Goal: Task Accomplishment & Management: Complete application form

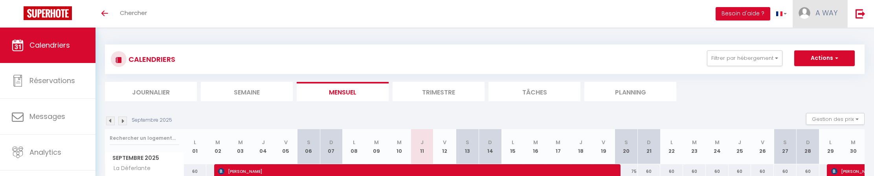
click at [812, 13] on link "A WAY" at bounding box center [820, 14] width 55 height 28
click at [819, 39] on link "Paramètres" at bounding box center [816, 39] width 58 height 13
select select "28"
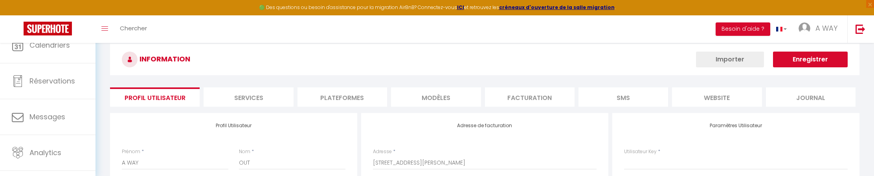
type input "9qj3bYAY0wxS3qWhUlWmZfOlg"
type input "wush1pnqN3Jpt8vKVfjQi5s26"
type input "https://app.superhote.com/#/get-available-rentals/wush1pnqN3Jpt8vKVfjQi5s26"
select select "fr"
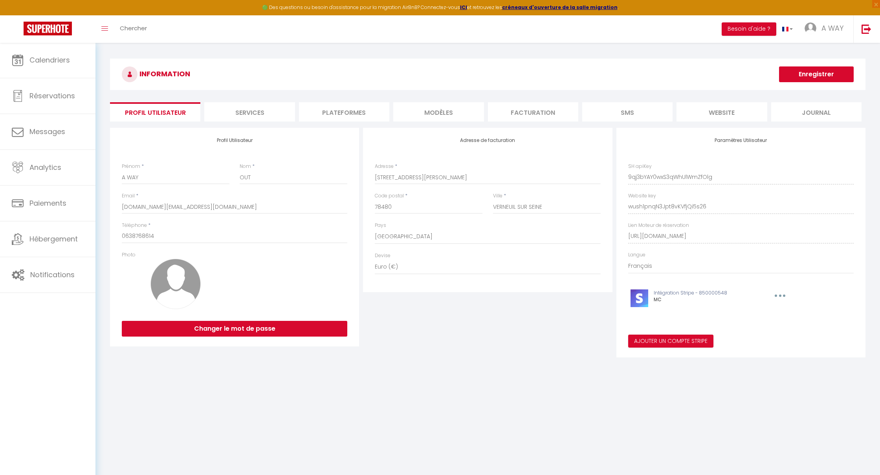
click at [521, 114] on li "Facturation" at bounding box center [533, 111] width 90 height 19
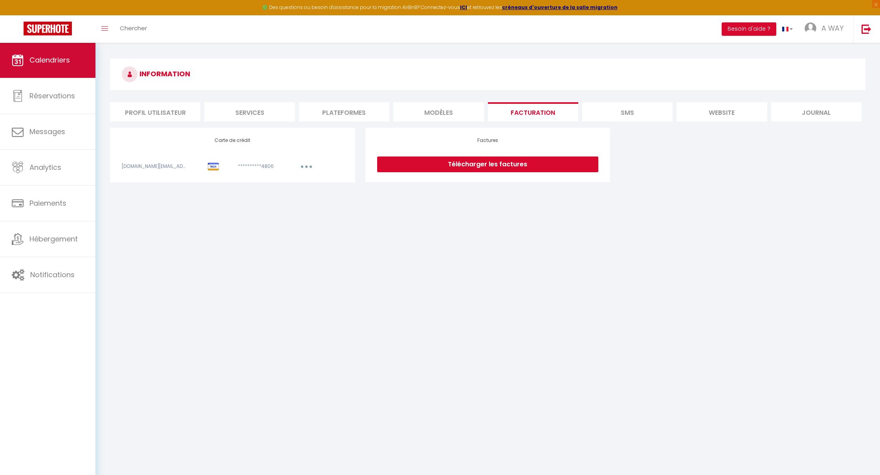
click at [44, 63] on span "Calendriers" at bounding box center [49, 60] width 40 height 10
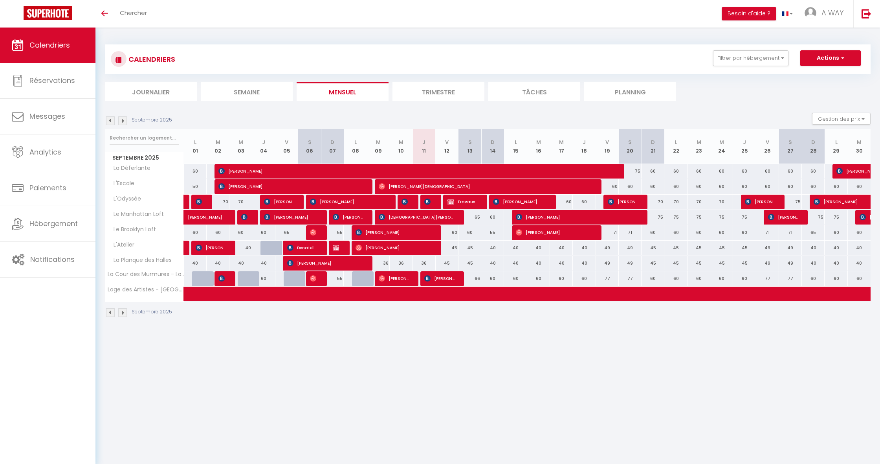
click at [318, 297] on span at bounding box center [467, 293] width 542 height 15
select select "OK"
select select "KO"
select select "0"
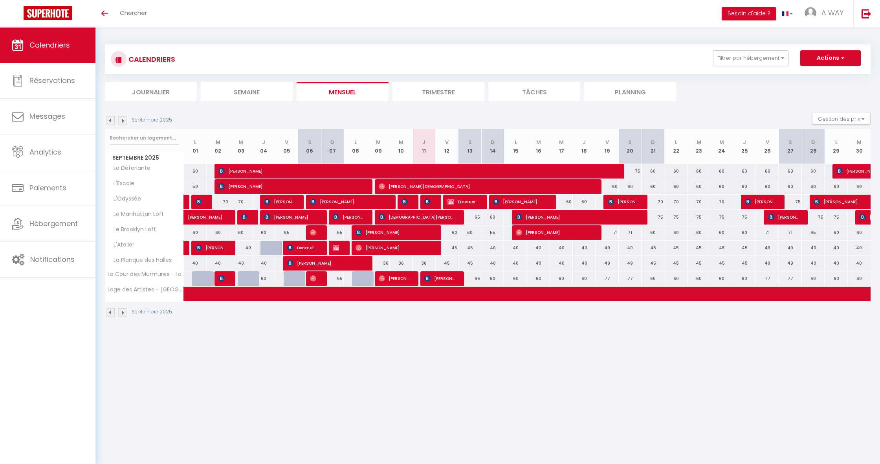
select select "1"
select select
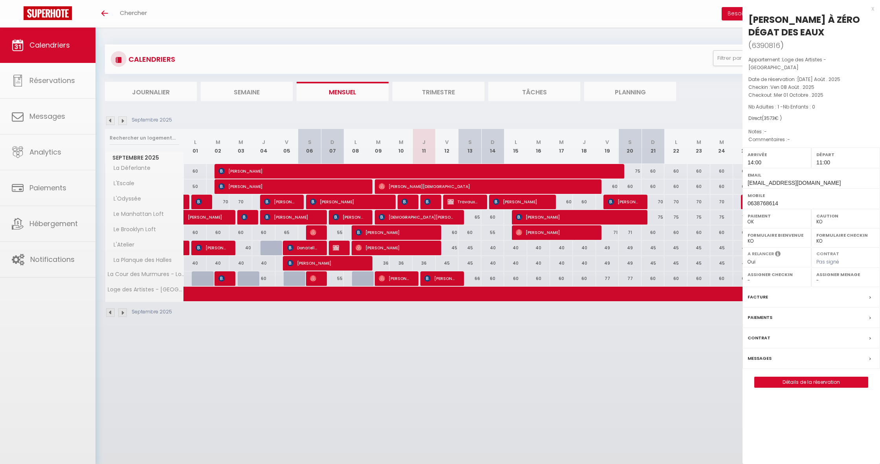
select select "9498"
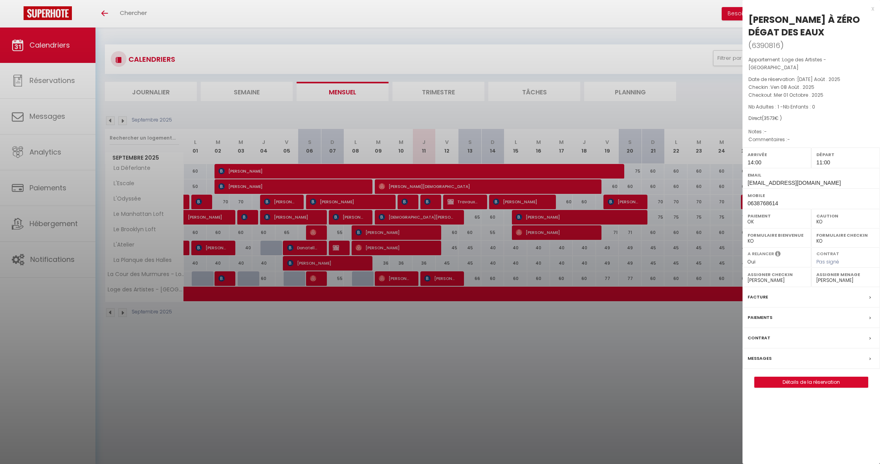
click at [812, 377] on link "Détails de la réservation" at bounding box center [811, 382] width 113 height 10
select select
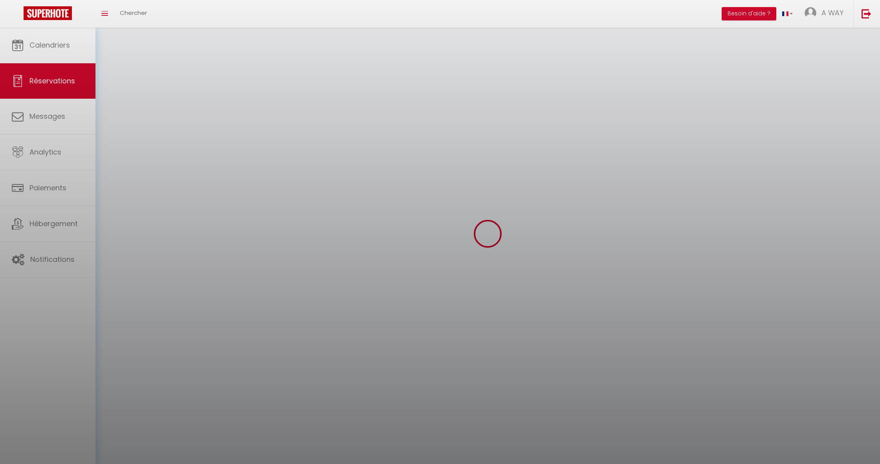
select select
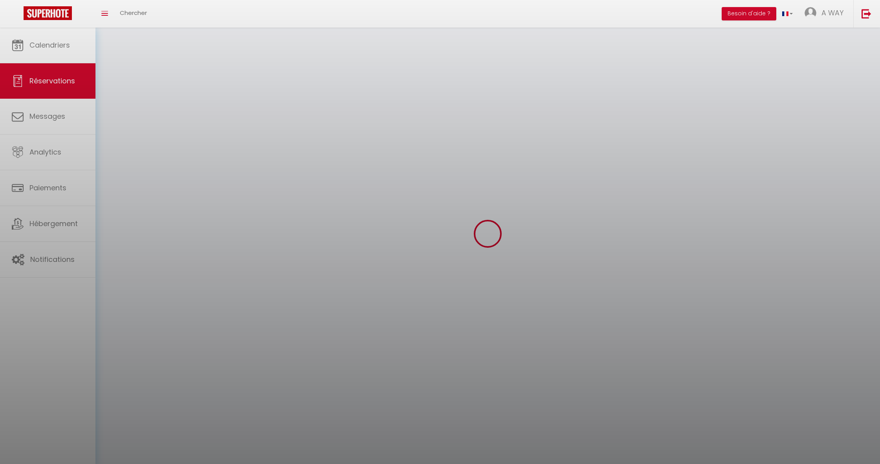
select select
checkbox input "false"
select select
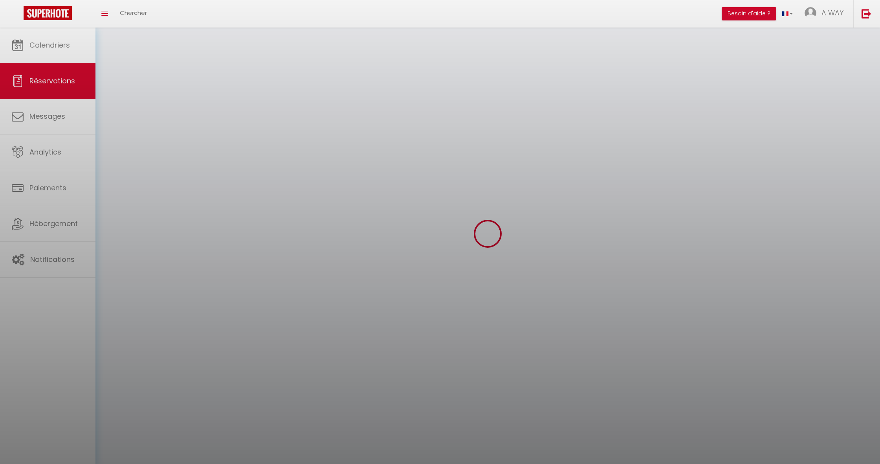
select select
checkbox input "false"
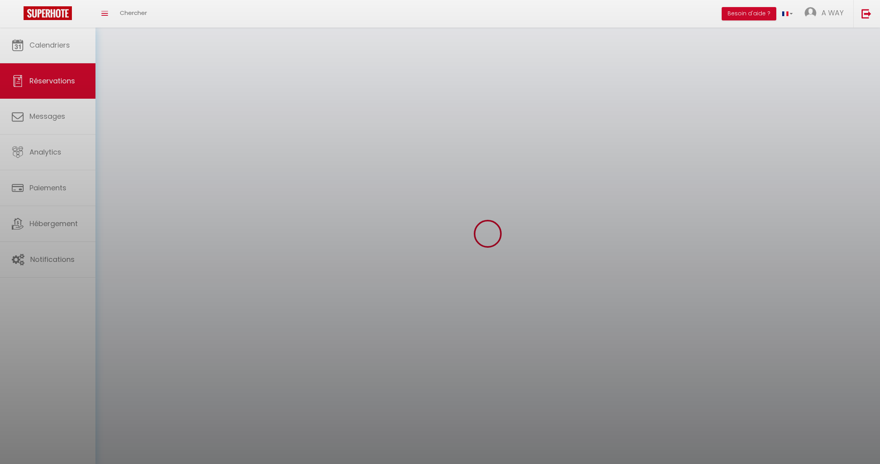
select select
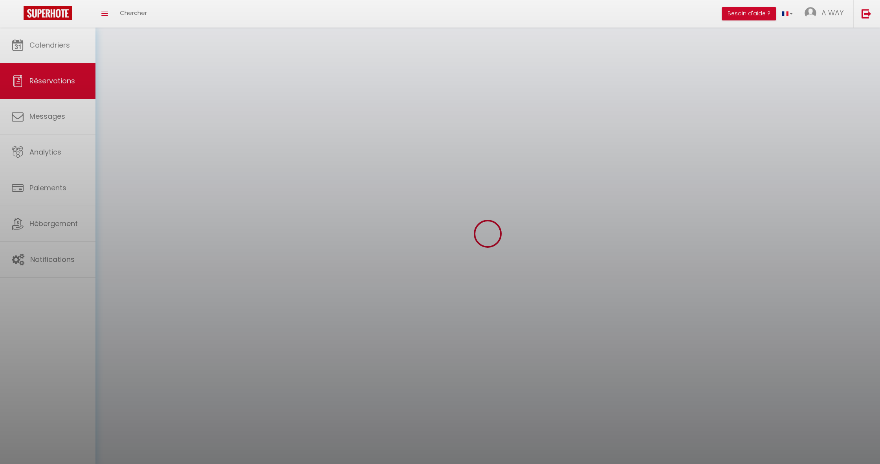
checkbox input "false"
select select
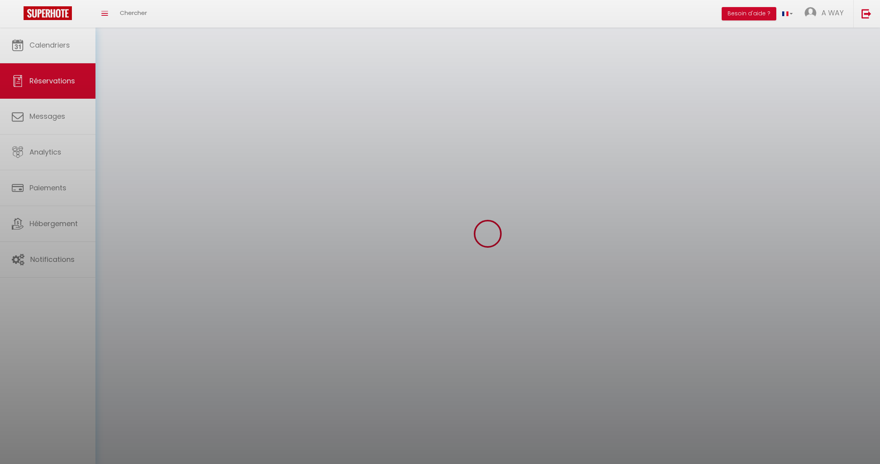
select select
checkbox input "false"
select select
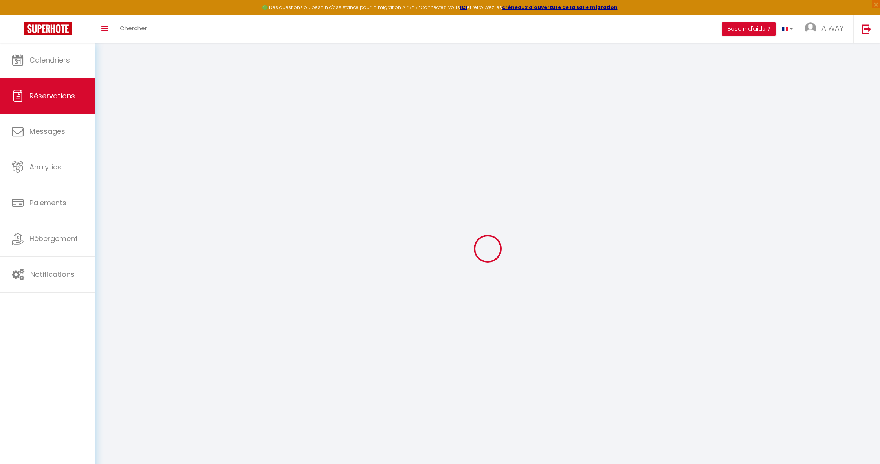
type input "[PERSON_NAME] À ZÉRO"
type input "DÉGAT DES EAUX"
type input "[EMAIL_ADDRESS][DOMAIN_NAME]"
type input "0638768614"
select select
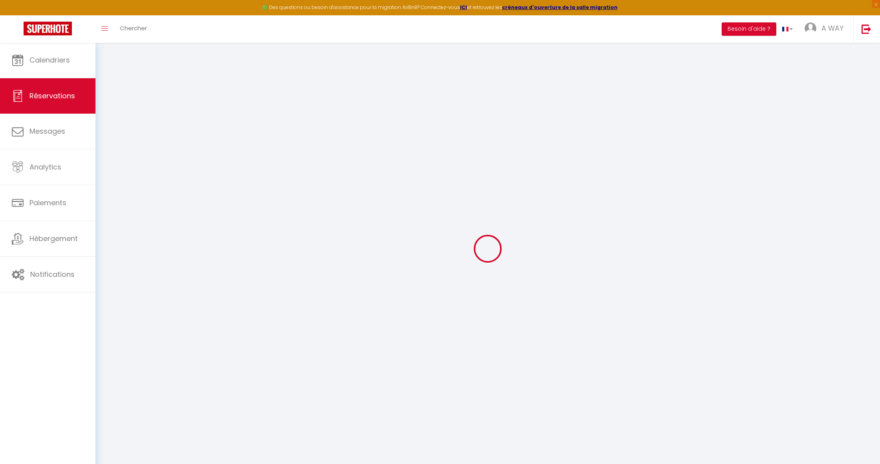
select select "74962"
select select "1"
type input "Ven 08 Août 2025"
select select
type input "Mer 01 Octobre 2025"
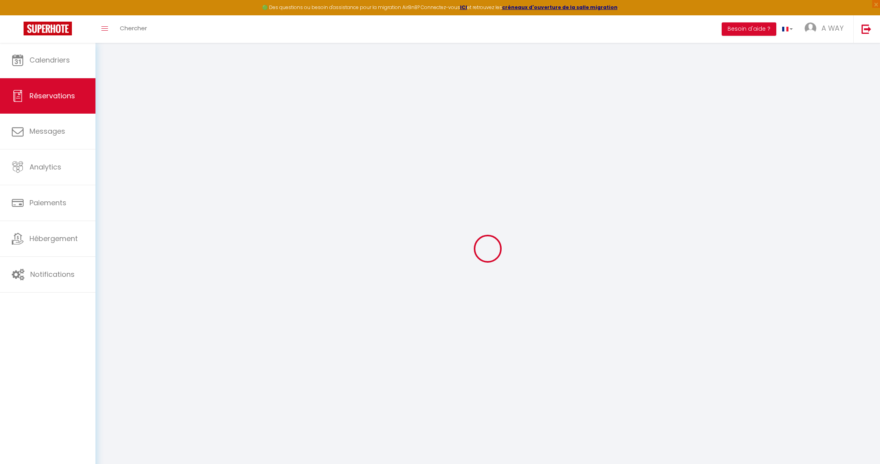
select select
type input "1"
select select "12"
select select
type input "3553"
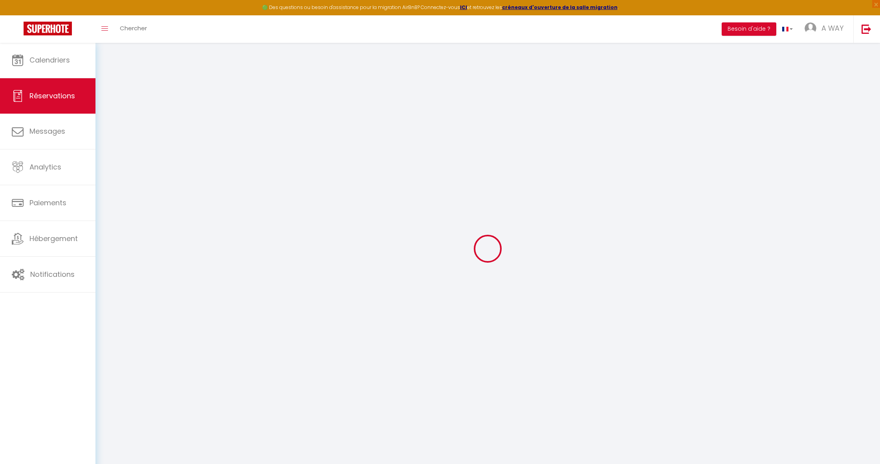
checkbox input "false"
type input "3573"
type input "0"
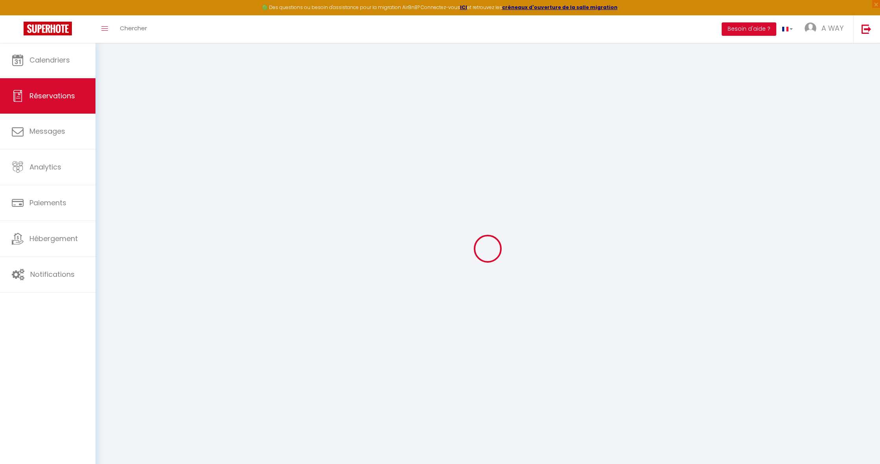
select select
select select "14"
checkbox input "false"
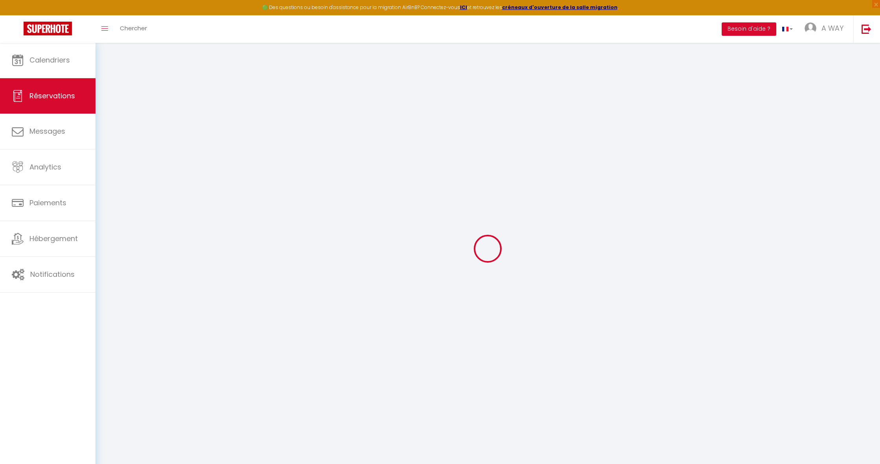
select select
checkbox input "false"
select select
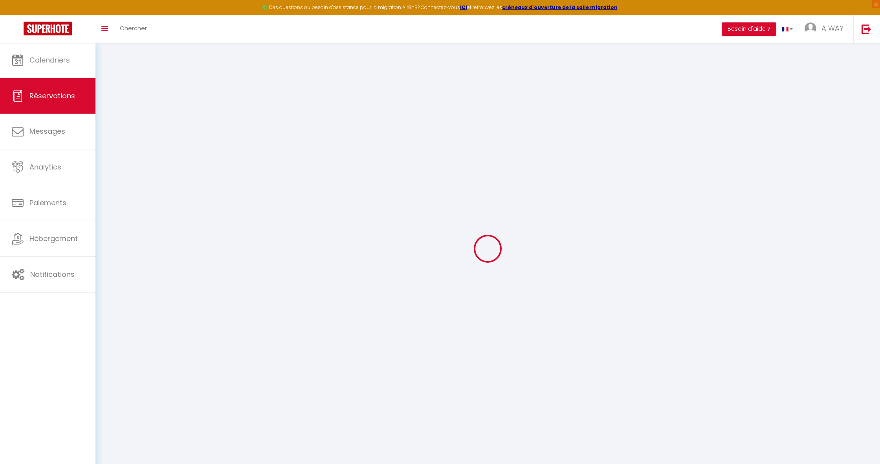
select select
checkbox input "false"
select select
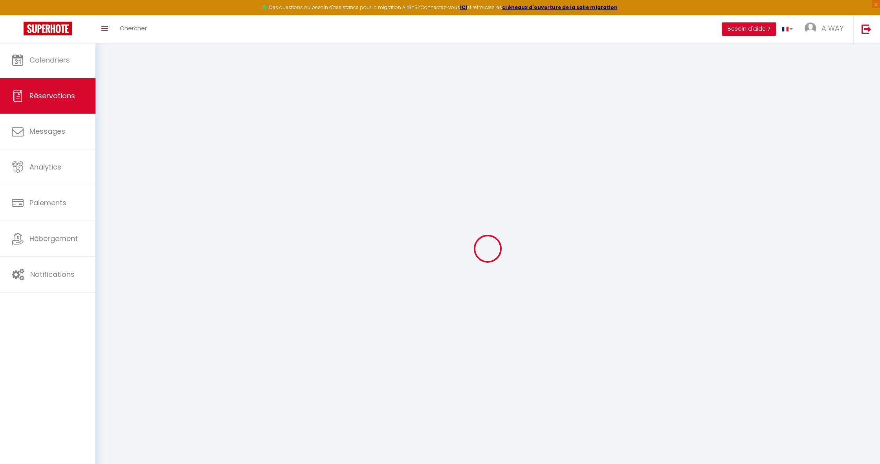
select select
checkbox input "false"
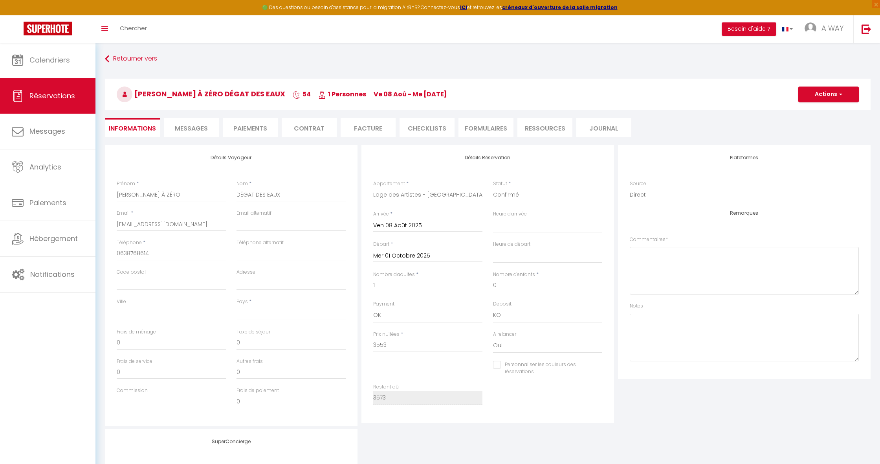
select select
type input "20"
select select
checkbox input "false"
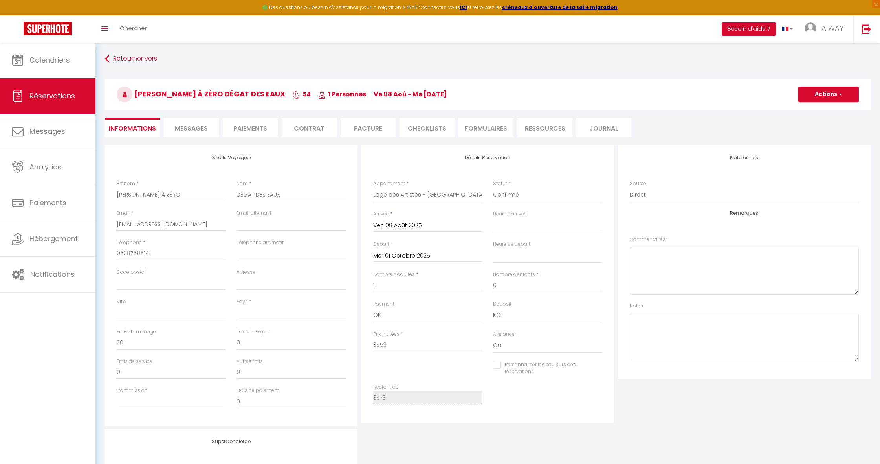
select select
checkbox input "false"
select select "14:00"
select select "11:00"
drag, startPoint x: 414, startPoint y: 354, endPoint x: 777, endPoint y: 231, distance: 383.1
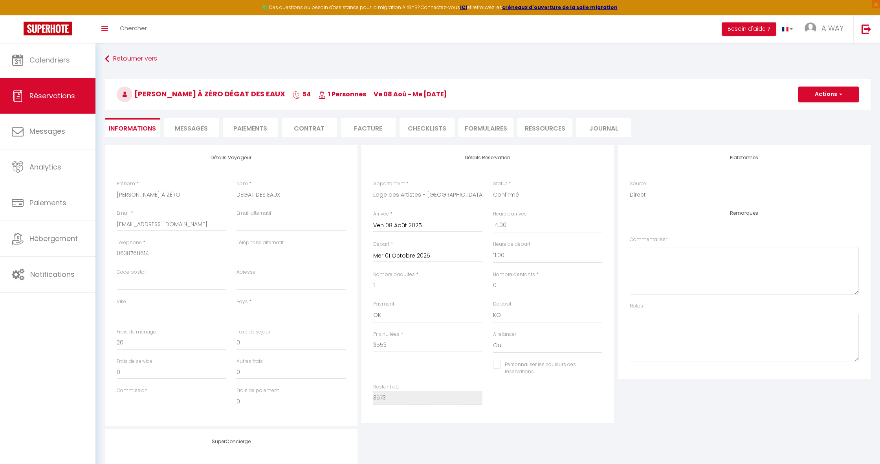
click at [436, 338] on div "Prix nuitées * 3553" at bounding box center [428, 345] width 120 height 30
click at [841, 101] on button "Actions" at bounding box center [829, 94] width 61 height 16
click at [688, 182] on div "Source Direct [DOMAIN_NAME] [DOMAIN_NAME] Chalet montagne Expedia Gite de [GEOG…" at bounding box center [744, 191] width 229 height 22
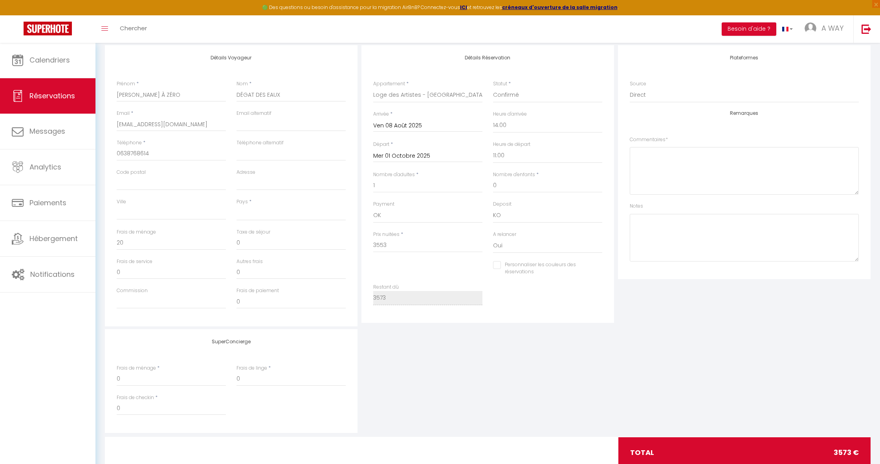
scroll to position [99, 0]
click at [386, 264] on div "Personnaliser les couleurs des réservations #D7092E" at bounding box center [487, 273] width 239 height 23
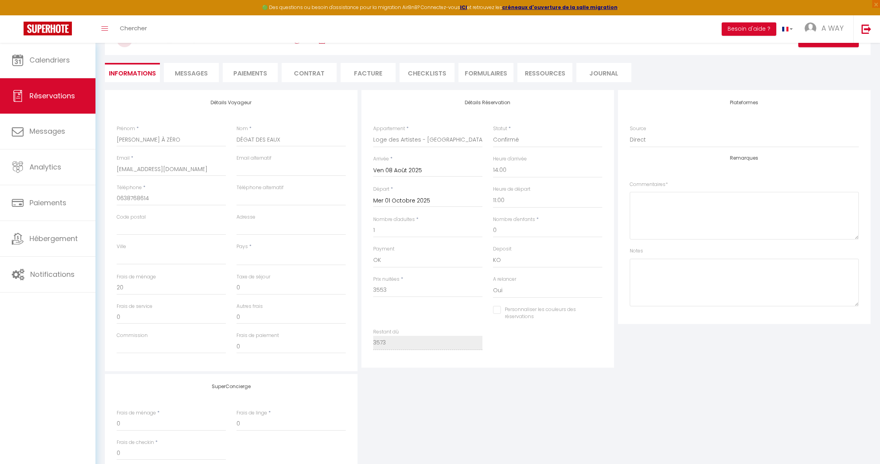
scroll to position [24, 0]
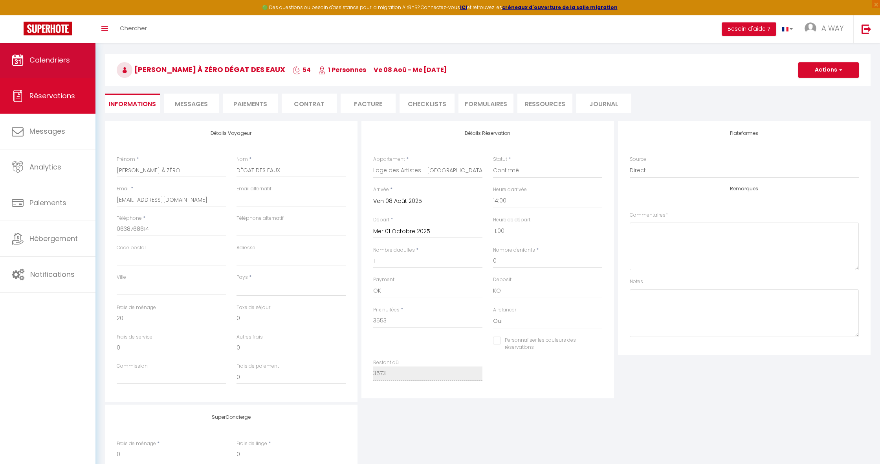
click at [58, 64] on span "Calendriers" at bounding box center [49, 60] width 40 height 10
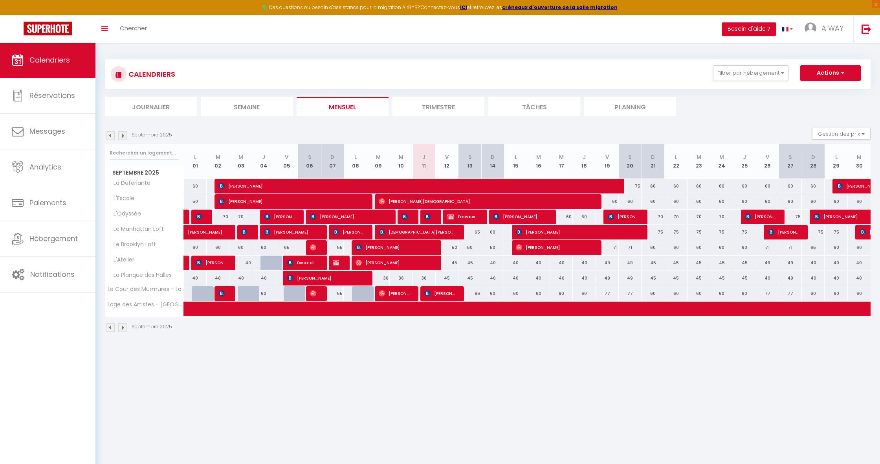
click at [110, 327] on img at bounding box center [110, 327] width 9 height 9
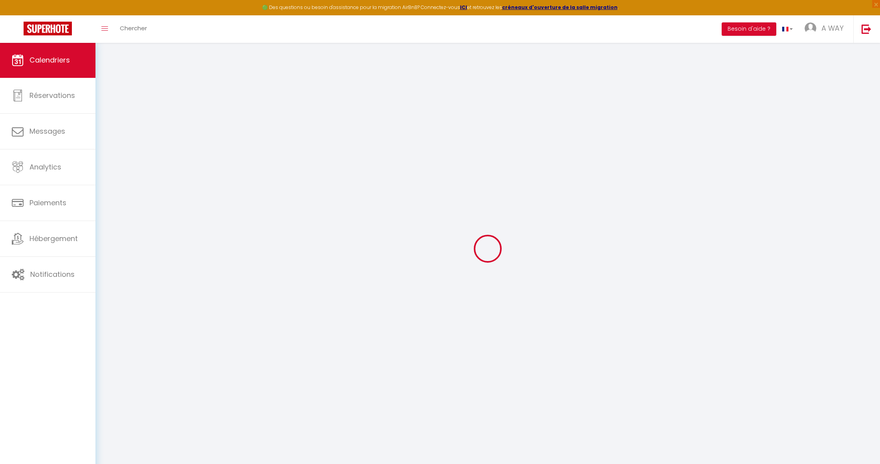
select select
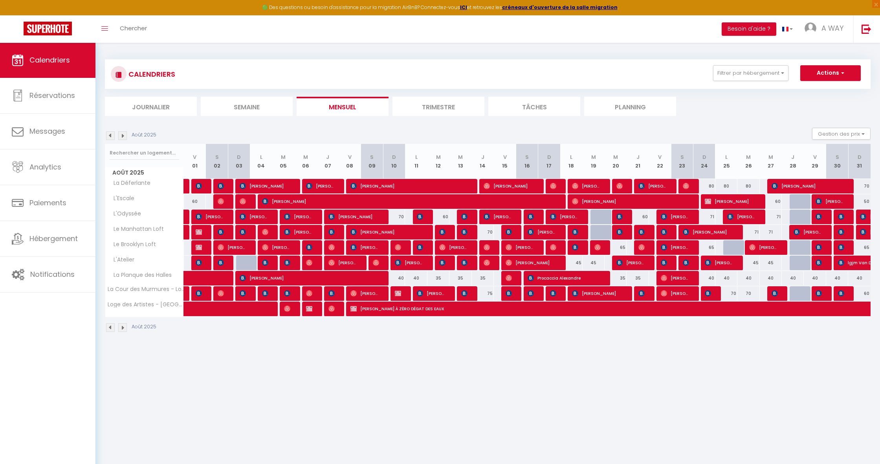
click at [355, 306] on img at bounding box center [354, 308] width 6 height 6
select select "OK"
select select "KO"
select select "0"
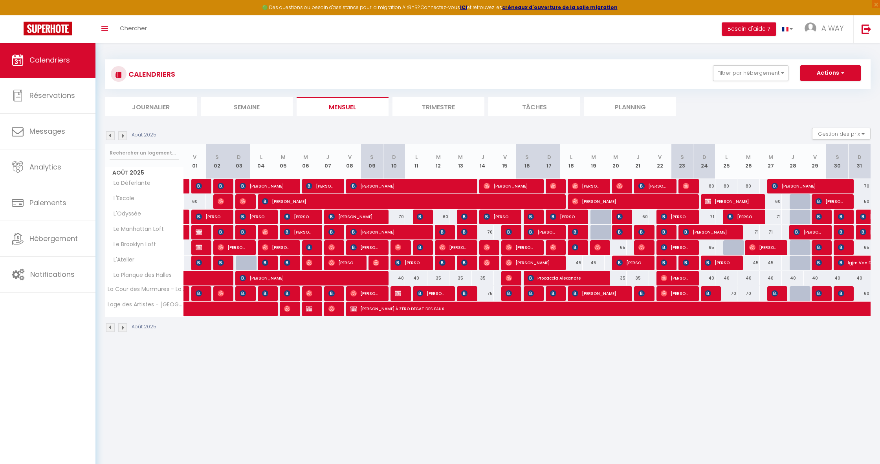
select select "1"
select select
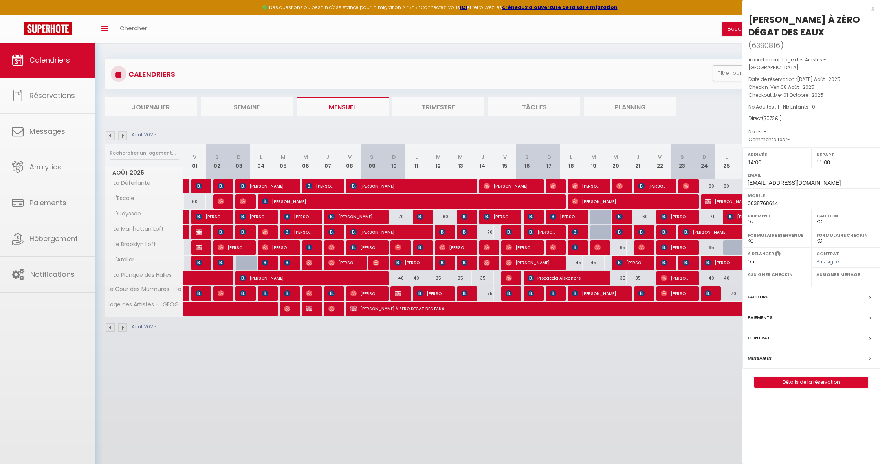
select select "9498"
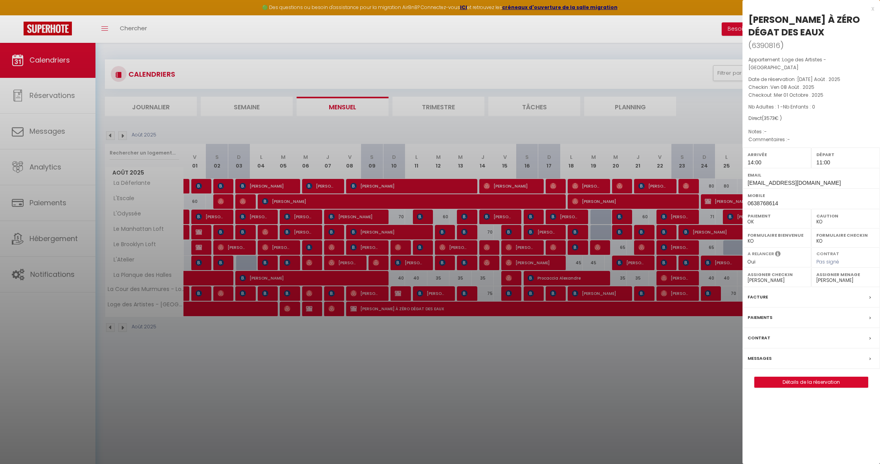
click at [767, 313] on label "Paiements" at bounding box center [760, 317] width 25 height 8
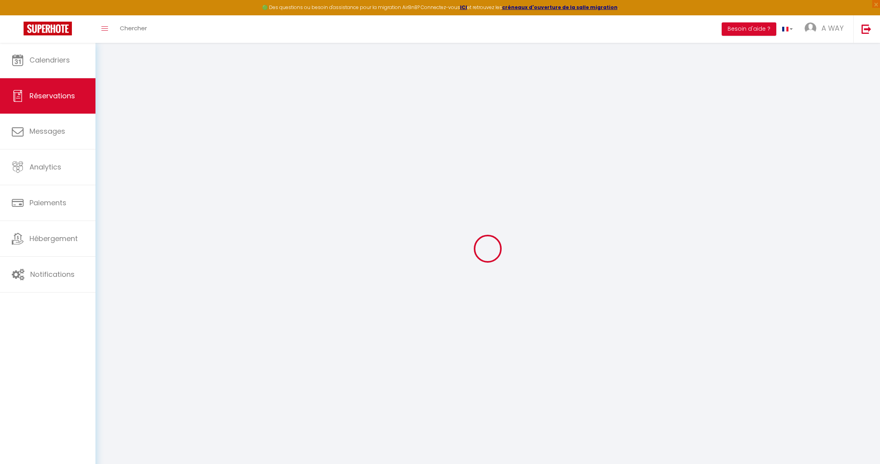
select select
select select "14"
select select
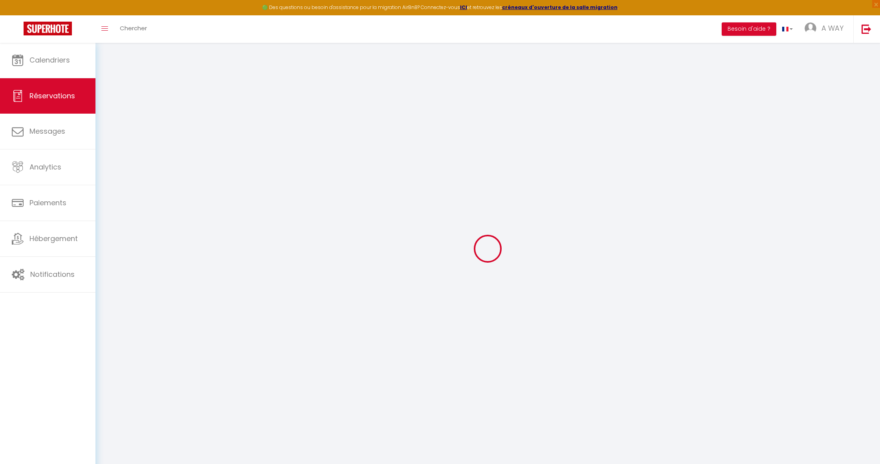
select select
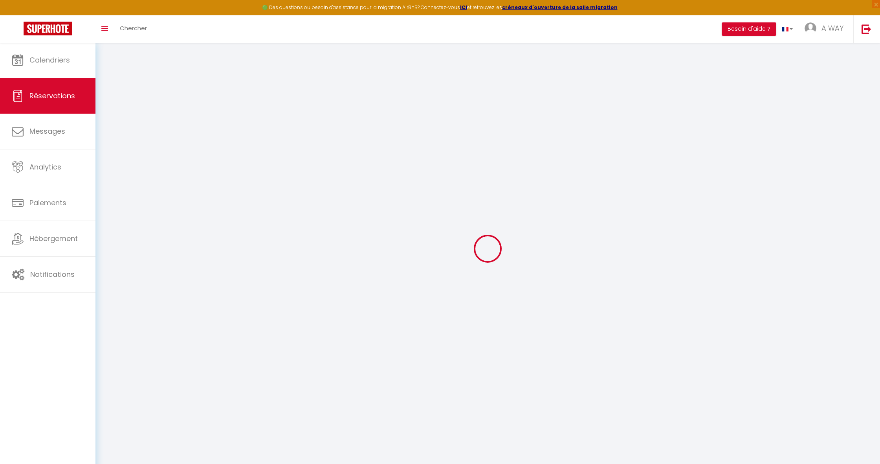
checkbox input "false"
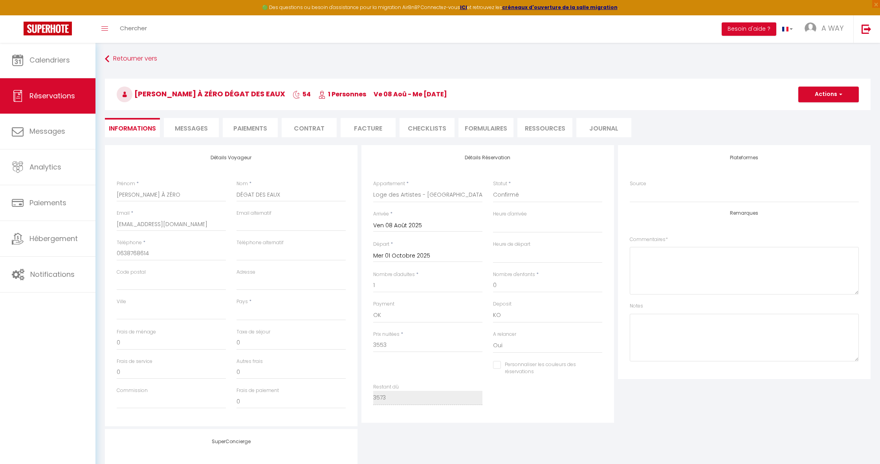
select select
type input "20"
select select
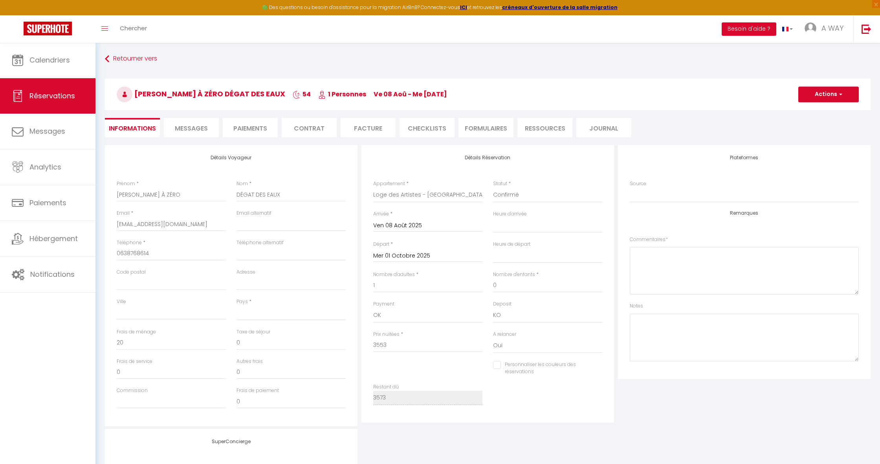
select select "14:00"
select select "11:00"
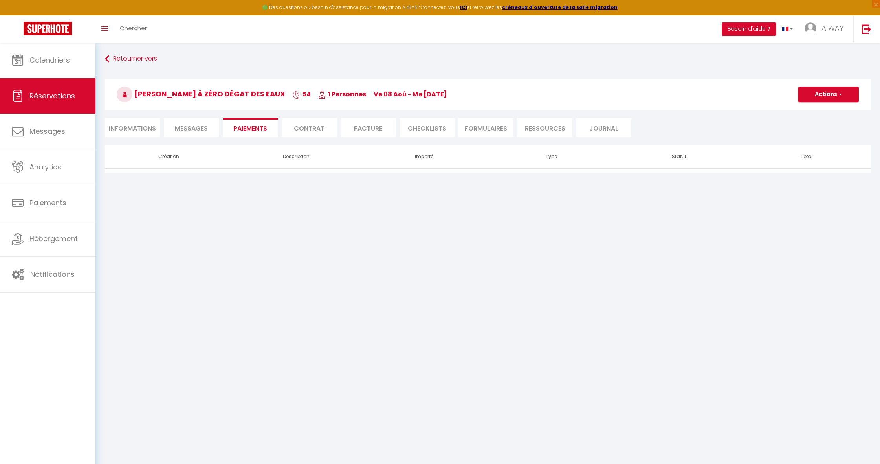
click at [147, 123] on li "Informations" at bounding box center [132, 127] width 55 height 19
select select
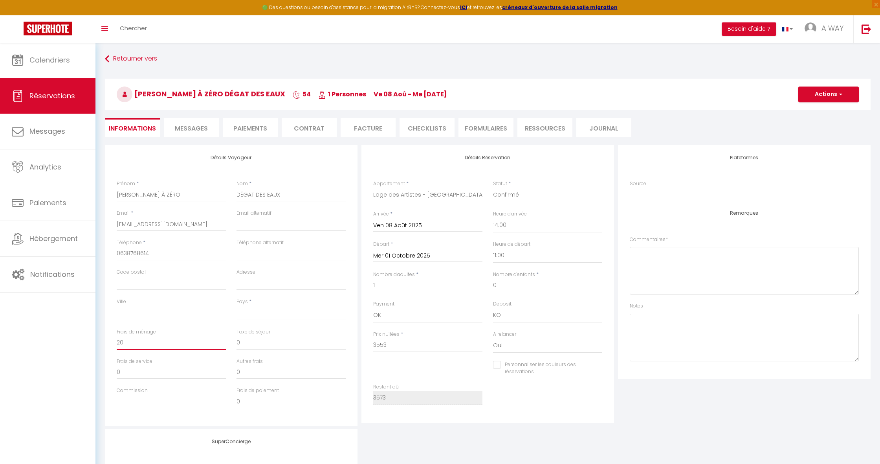
click at [140, 336] on input "20" at bounding box center [171, 343] width 109 height 14
drag, startPoint x: 162, startPoint y: 341, endPoint x: 145, endPoint y: 341, distance: 16.9
click at [145, 341] on input "20" at bounding box center [171, 343] width 109 height 14
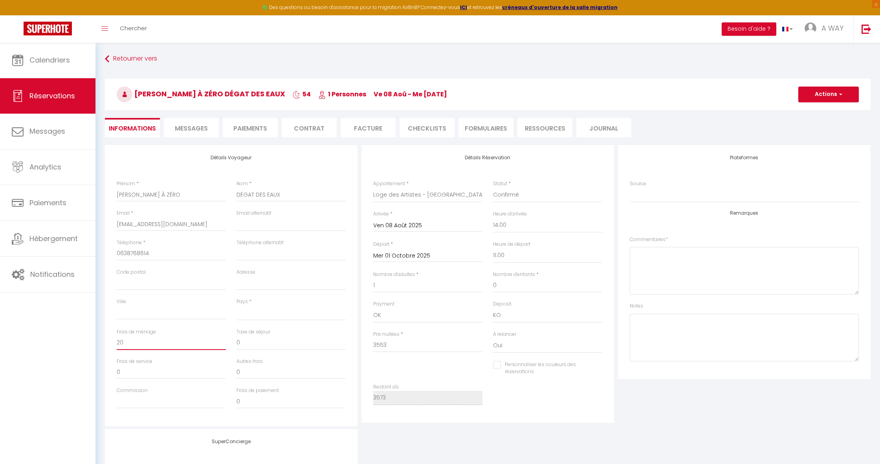
click at [145, 341] on input "20" at bounding box center [171, 343] width 109 height 14
type input "0"
select select
checkbox input "false"
type input "0"
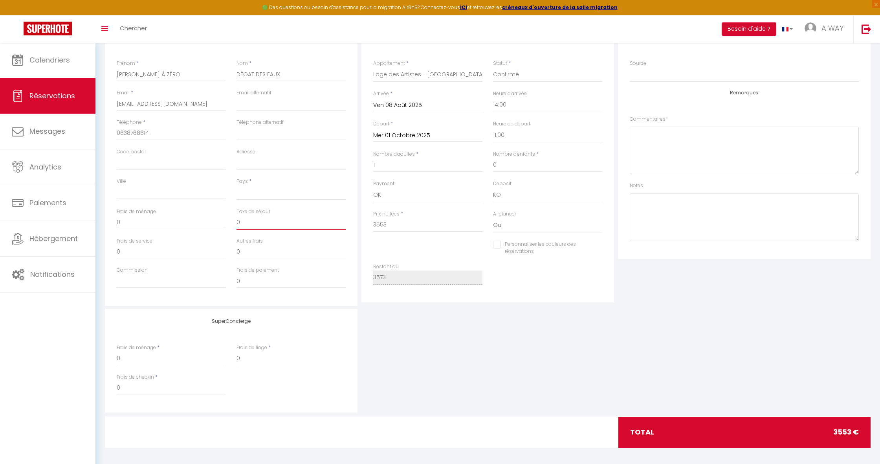
scroll to position [120, 0]
click at [396, 221] on input "3553" at bounding box center [427, 225] width 109 height 14
drag, startPoint x: 396, startPoint y: 221, endPoint x: 333, endPoint y: 220, distance: 62.9
click at [333, 220] on div "Détails Voyageur Prénom * [PERSON_NAME] À ZÉRO Nom * DÉGAT DES EAUX Email * [EM…" at bounding box center [488, 165] width 770 height 281
select select
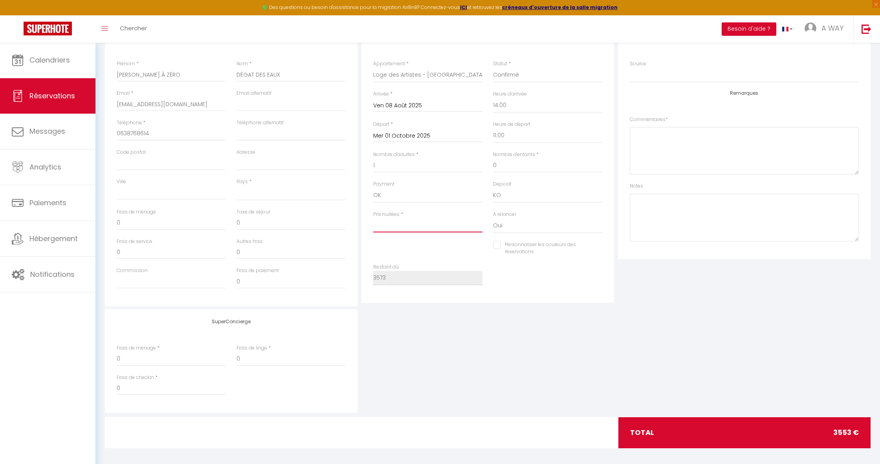
checkbox input "false"
type input "0"
select select
checkbox input "false"
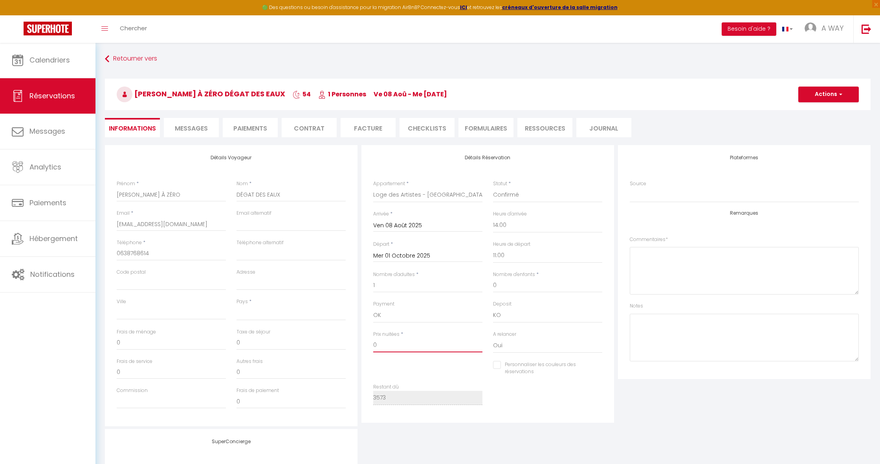
scroll to position [0, 0]
type input "0"
select select
checkbox input "false"
click at [845, 90] on button "Actions" at bounding box center [829, 94] width 61 height 16
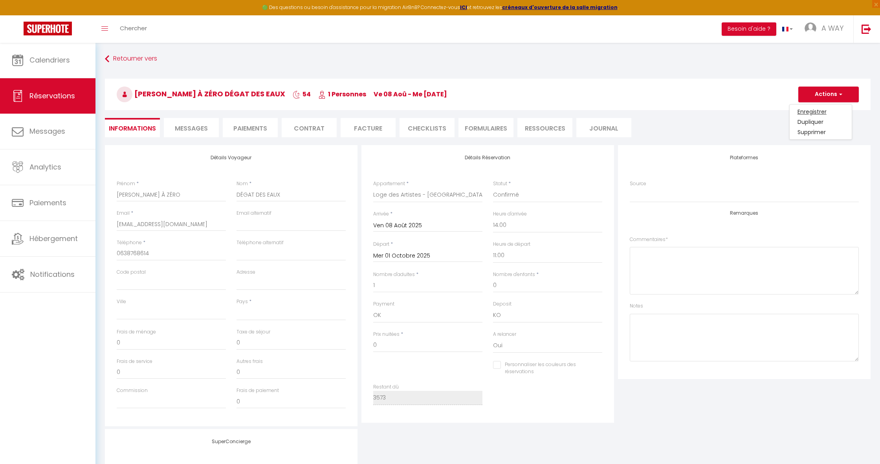
click at [819, 111] on link "Enregistrer" at bounding box center [821, 111] width 62 height 10
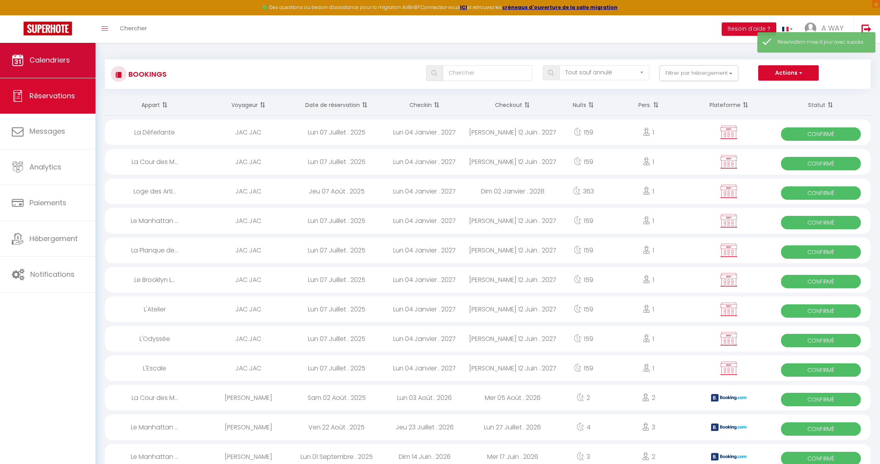
click at [66, 52] on link "Calendriers" at bounding box center [47, 59] width 95 height 35
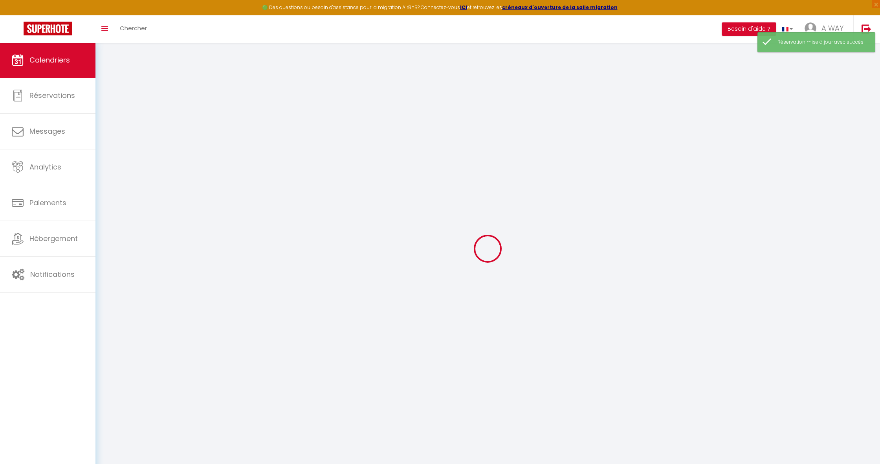
select select
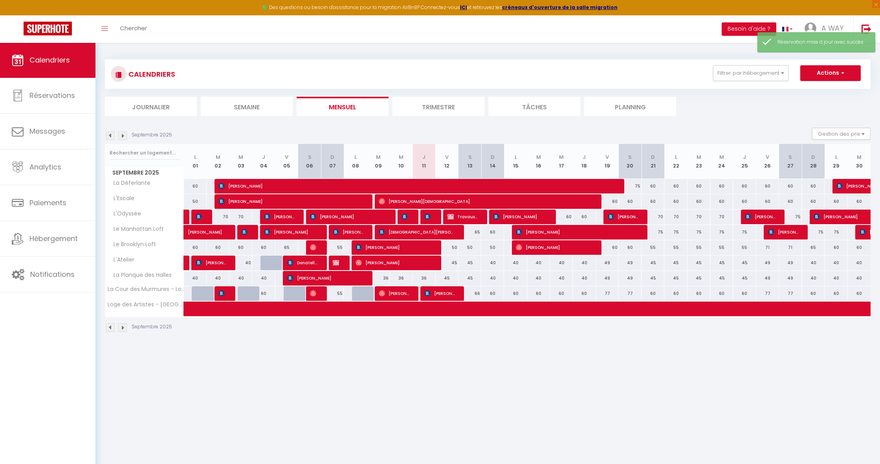
click at [472, 307] on span at bounding box center [467, 308] width 542 height 15
select select "OK"
select select "KO"
select select "0"
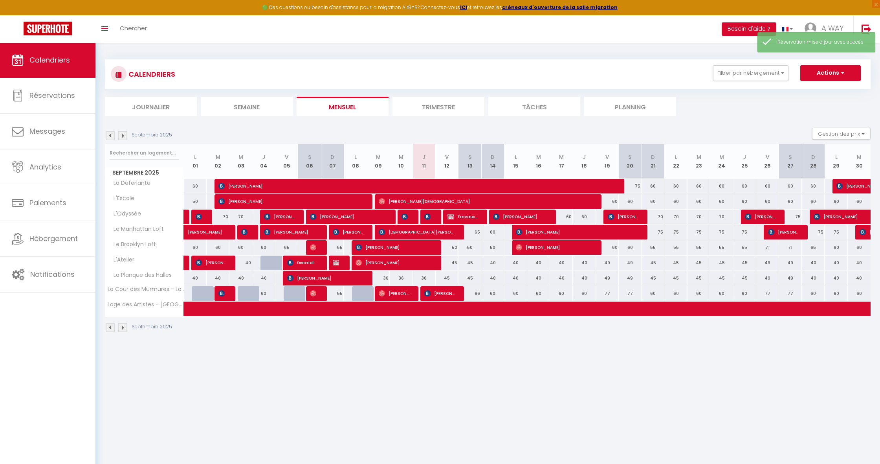
select select "1"
select select
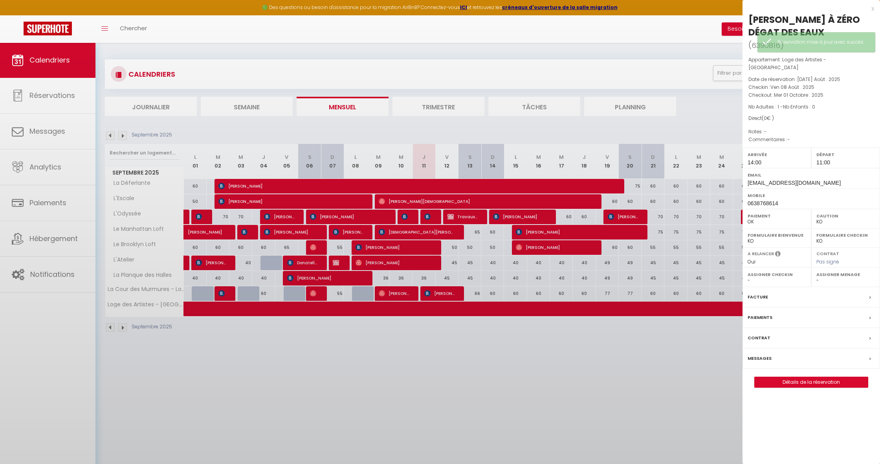
select select "9498"
